Goal: Find specific page/section: Find specific page/section

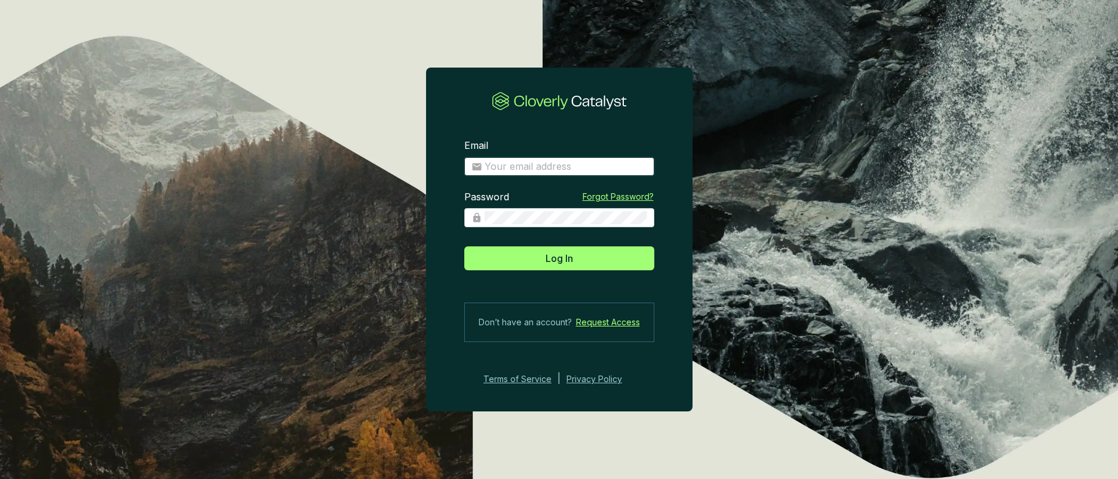
click at [551, 163] on input "Email" at bounding box center [566, 166] width 163 height 13
type input "[PERSON_NAME][EMAIL_ADDRESS][DOMAIN_NAME]"
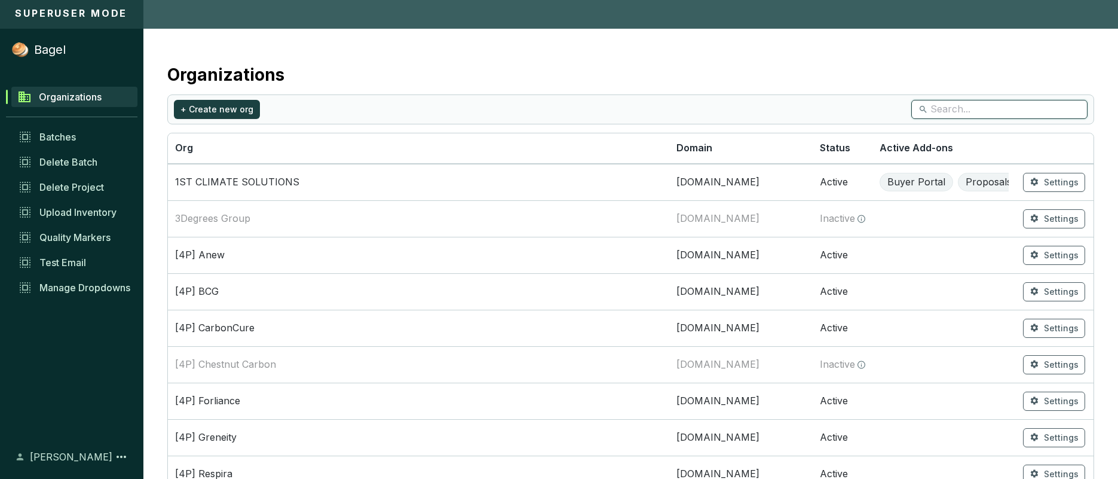
click at [946, 114] on input "search" at bounding box center [999, 109] width 139 height 13
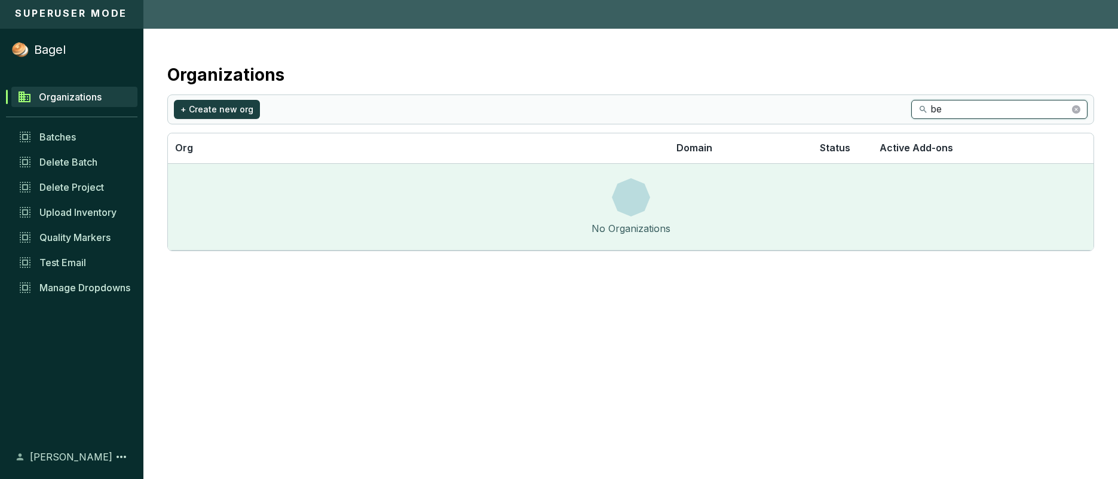
type input "b"
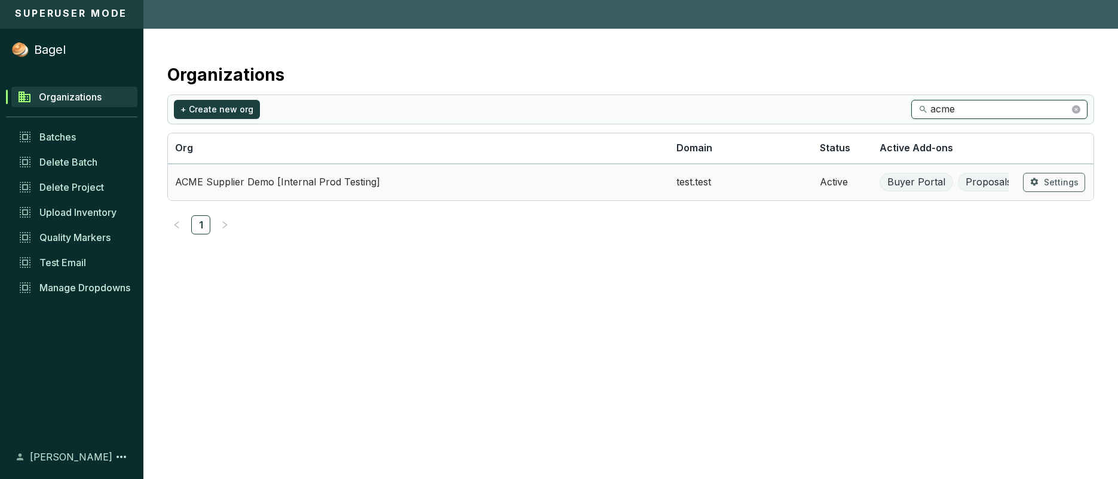
type input "acme"
click at [417, 179] on td "ACME Supplier Demo [Internal Prod Testing]" at bounding box center [418, 182] width 501 height 36
